Goal: Information Seeking & Learning: Learn about a topic

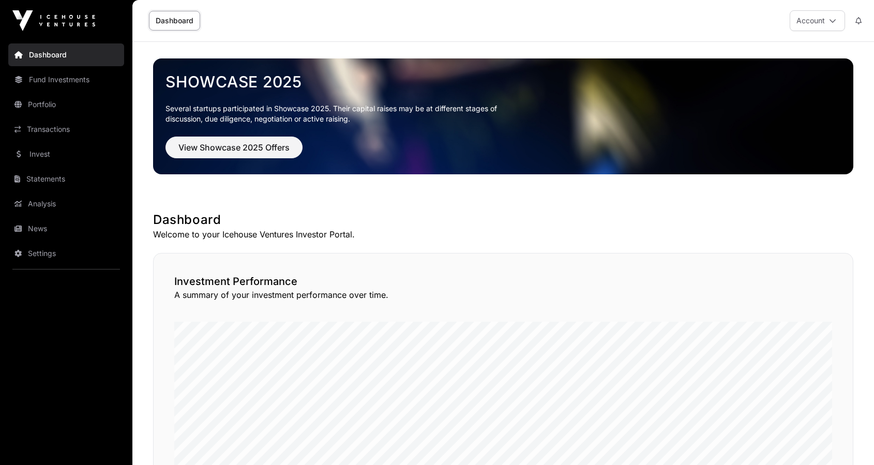
click at [50, 233] on link "News" at bounding box center [66, 228] width 116 height 23
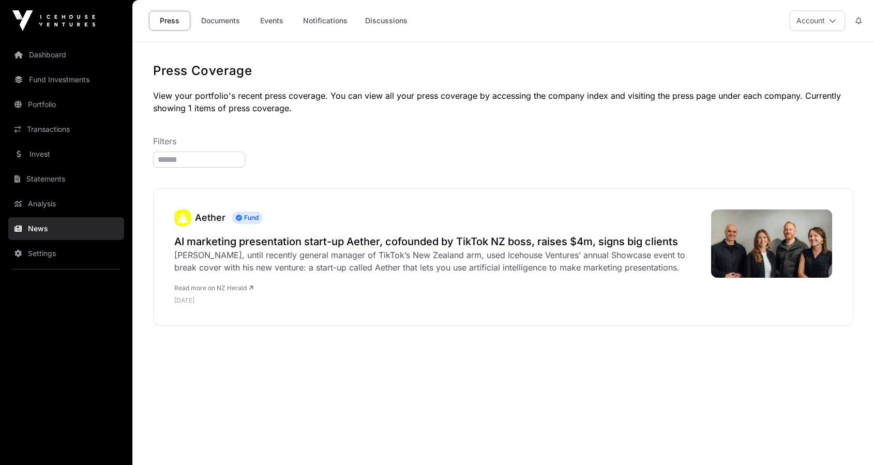
click at [64, 203] on link "Analysis" at bounding box center [66, 203] width 116 height 23
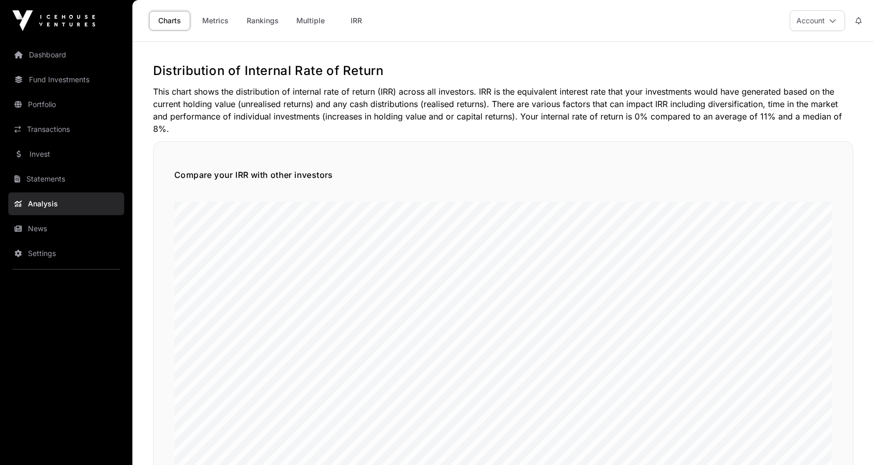
click at [67, 179] on link "Statements" at bounding box center [66, 179] width 116 height 23
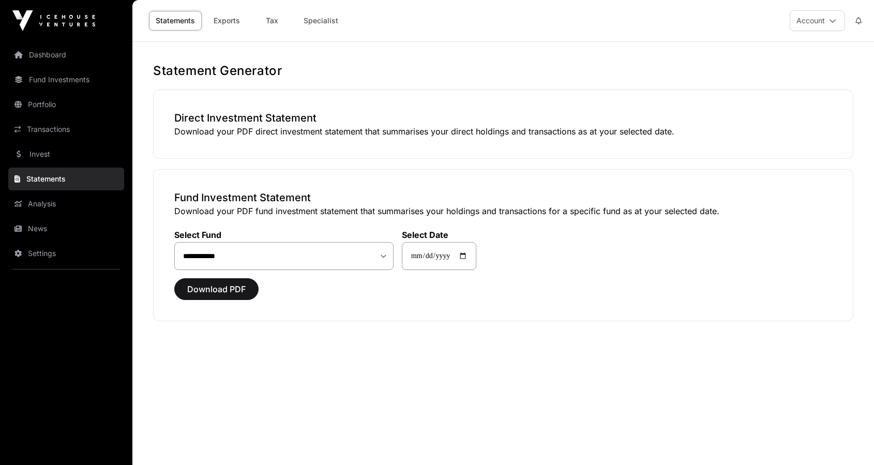
click at [67, 78] on link "Fund Investments" at bounding box center [66, 79] width 116 height 23
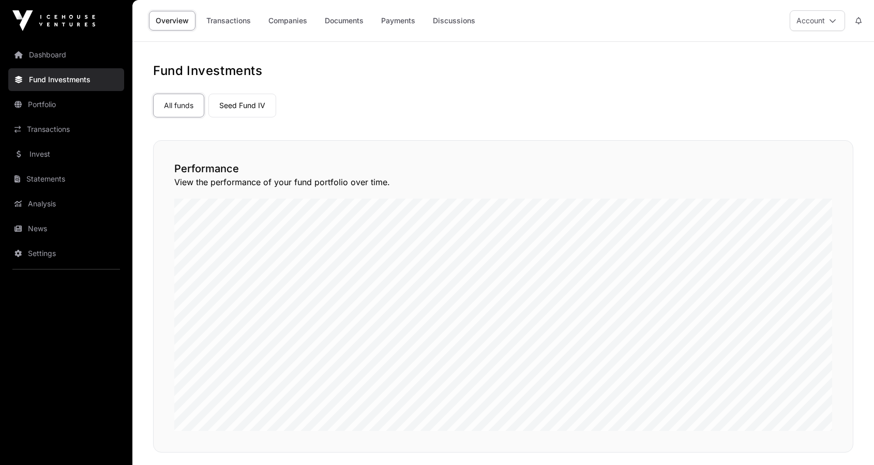
click at [58, 53] on link "Dashboard" at bounding box center [66, 54] width 116 height 23
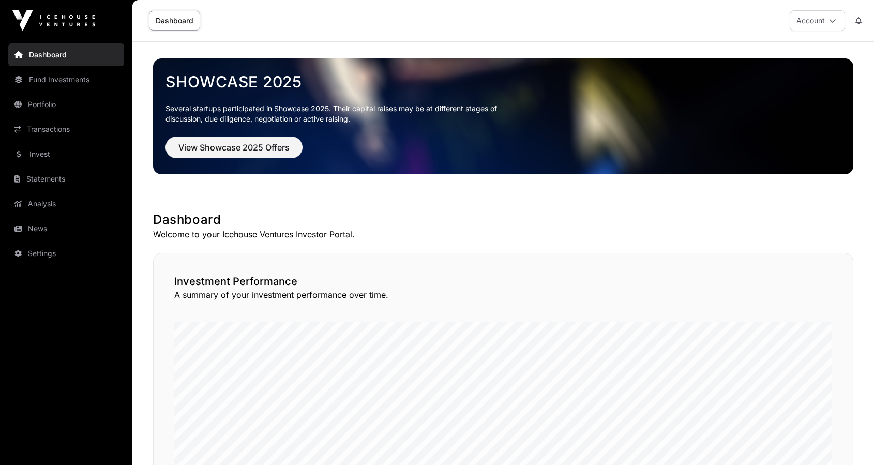
click at [57, 76] on link "Fund Investments" at bounding box center [66, 79] width 116 height 23
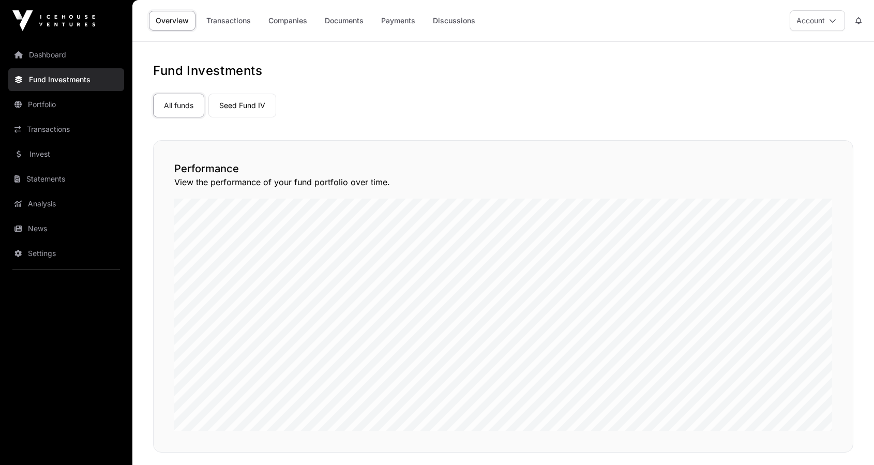
click at [294, 19] on link "Companies" at bounding box center [288, 21] width 52 height 20
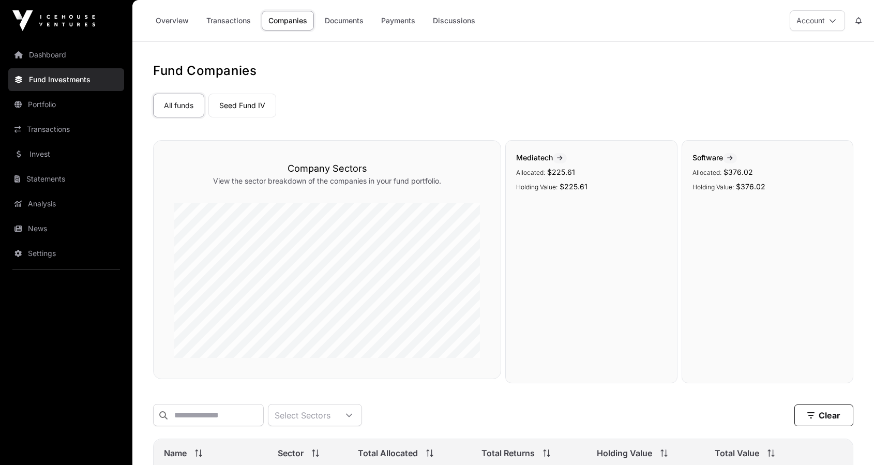
click at [401, 25] on link "Payments" at bounding box center [399, 21] width 48 height 20
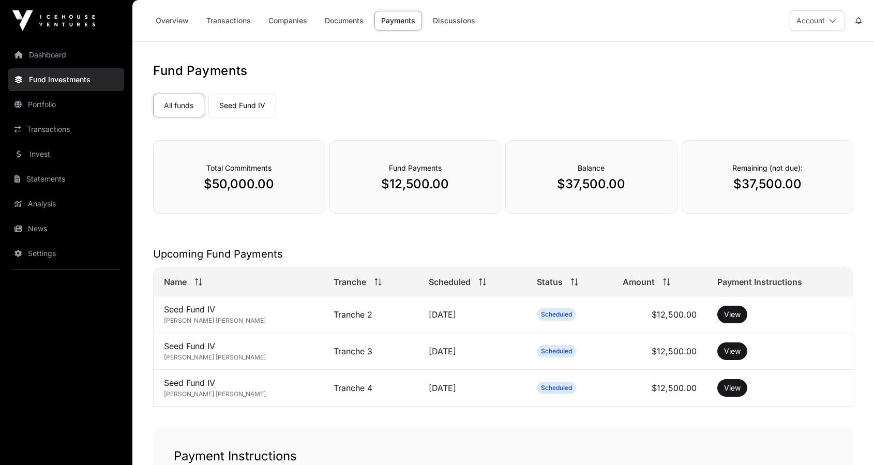
click at [456, 20] on link "Discussions" at bounding box center [454, 21] width 56 height 20
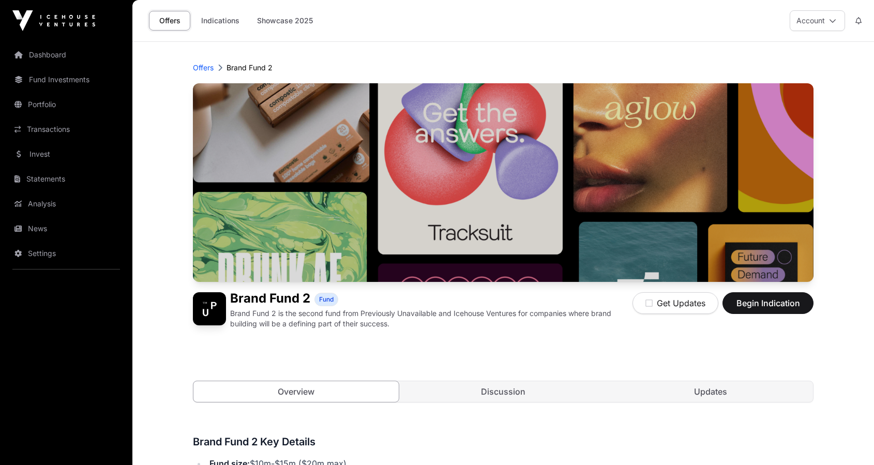
click at [828, 20] on button "Account" at bounding box center [817, 20] width 55 height 21
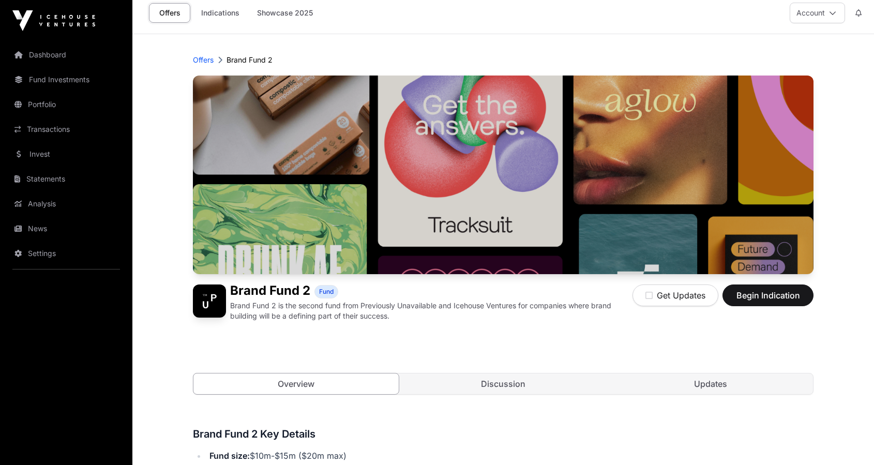
scroll to position [8, 0]
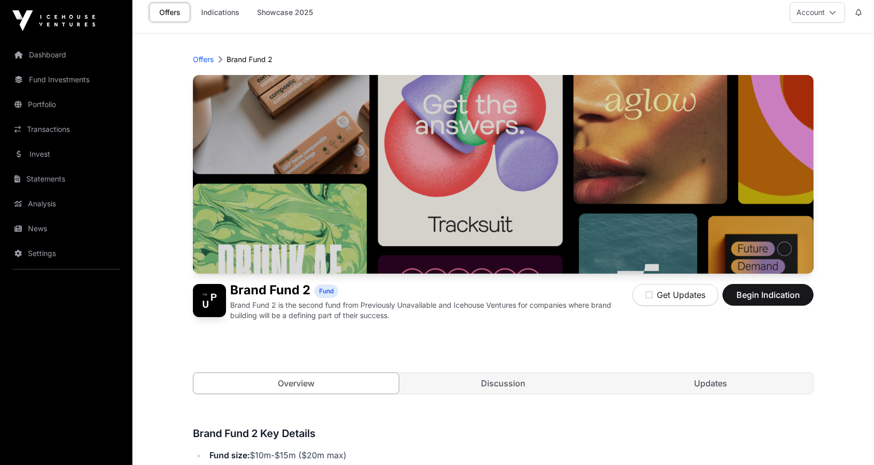
click at [646, 294] on icon "button" at bounding box center [649, 295] width 7 height 8
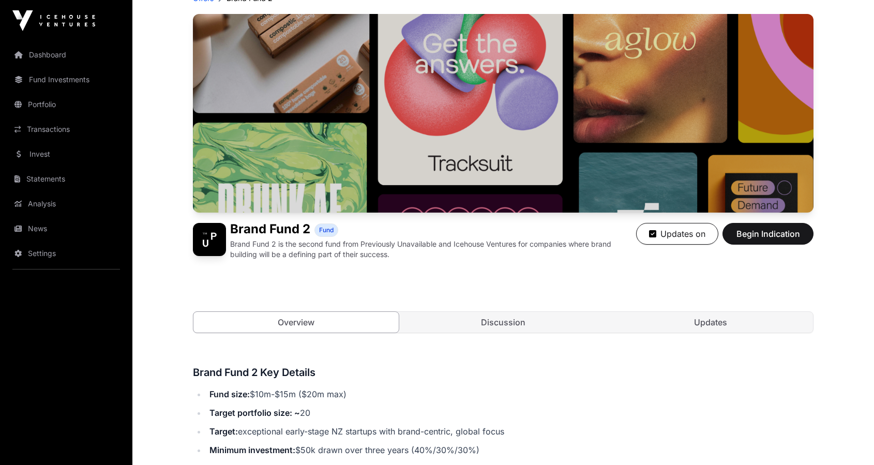
scroll to position [53, 0]
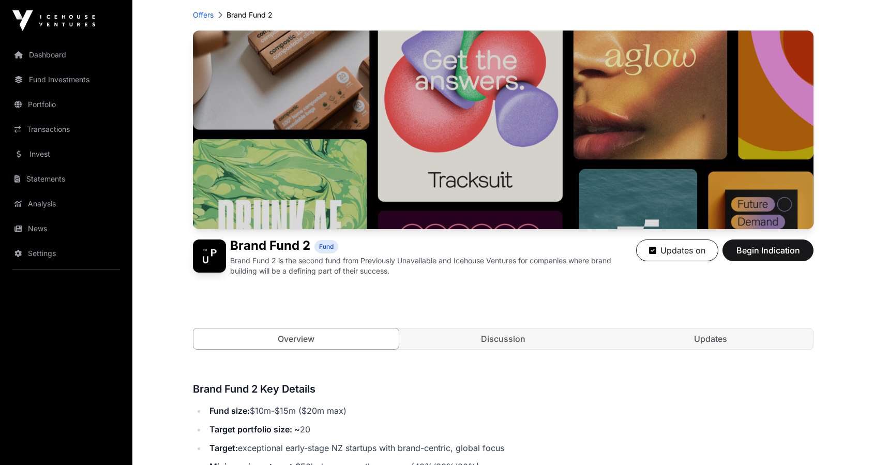
click at [464, 336] on link "Discussion" at bounding box center [503, 339] width 205 height 21
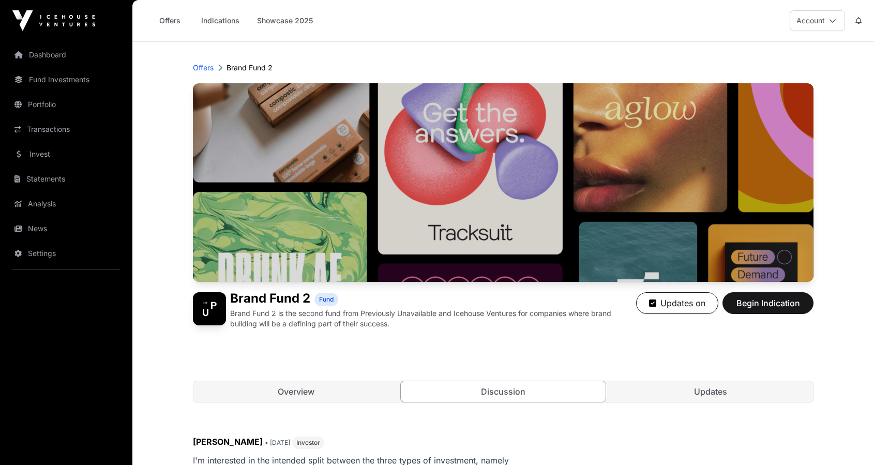
click at [684, 393] on link "Updates" at bounding box center [710, 391] width 205 height 21
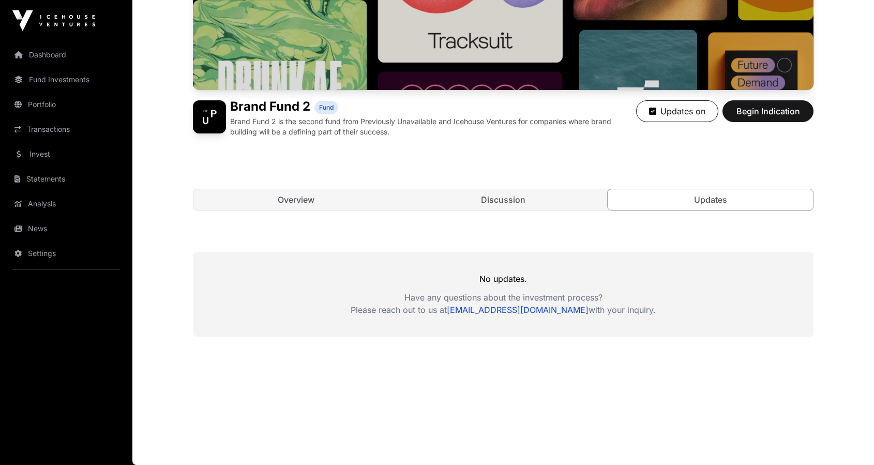
scroll to position [192, 0]
click at [261, 198] on link "Overview" at bounding box center [296, 199] width 205 height 21
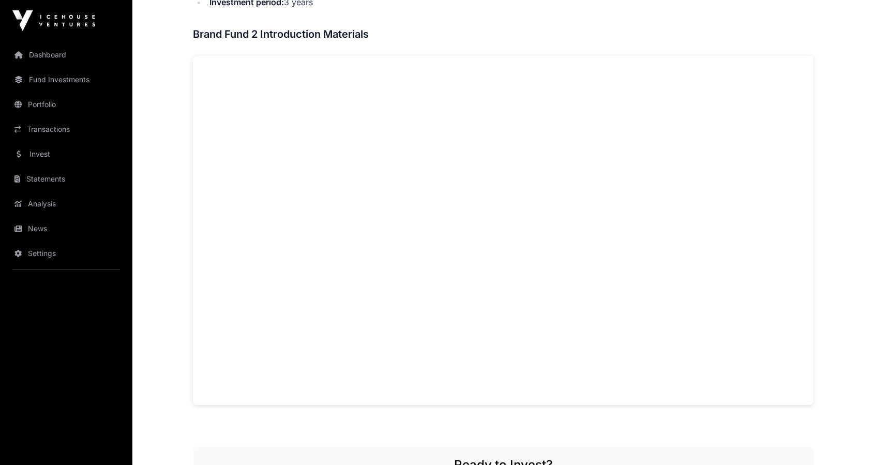
scroll to position [572, 0]
